Goal: Find specific page/section: Find specific page/section

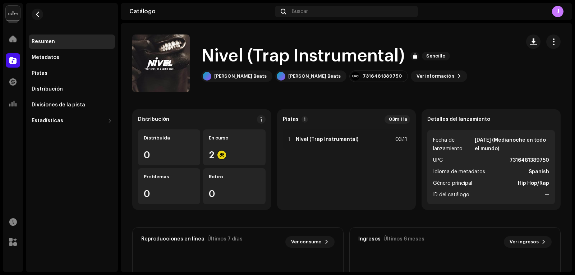
click at [314, 51] on h1 "Nivel (Trap Instrumental)" at bounding box center [302, 56] width 203 height 23
click at [81, 60] on div "Metadatos" at bounding box center [72, 57] width 86 height 14
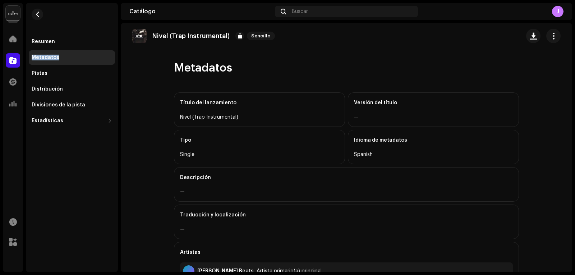
drag, startPoint x: 74, startPoint y: 45, endPoint x: 76, endPoint y: 52, distance: 7.4
click at [76, 52] on div "Resumen Metadatos Pistas Distribución Divisiones de la pista Estadísticas Consu…" at bounding box center [72, 80] width 86 height 93
click at [59, 30] on div "Resumen Metadatos Pistas Distribución Divisiones de la pista Estadísticas Consu…" at bounding box center [72, 65] width 92 height 125
click at [59, 37] on div "Resumen" at bounding box center [72, 41] width 86 height 14
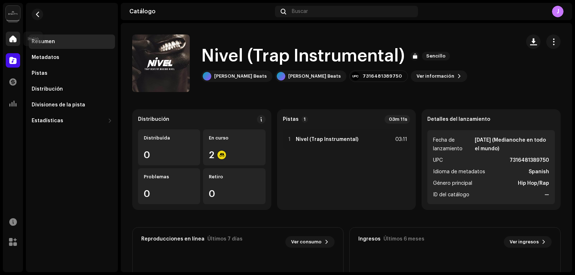
click at [8, 34] on div at bounding box center [13, 39] width 14 height 14
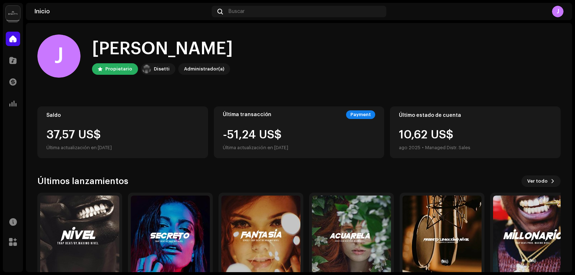
click at [8, 34] on div at bounding box center [13, 39] width 14 height 14
click at [19, 65] on div at bounding box center [13, 60] width 14 height 14
